Goal: Navigation & Orientation: Find specific page/section

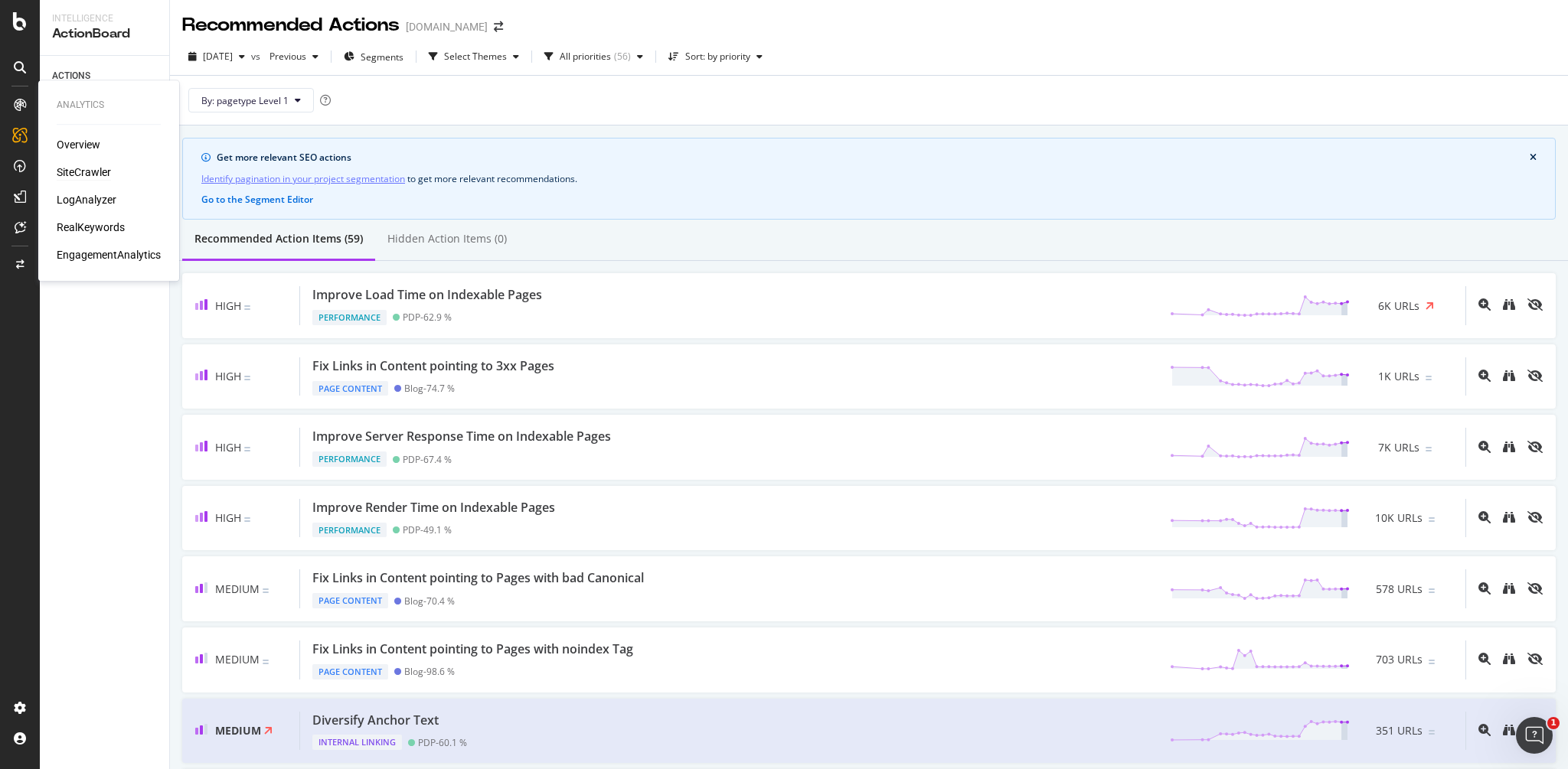
click at [88, 167] on div "SiteCrawler" at bounding box center [84, 172] width 55 height 15
